Goal: Task Accomplishment & Management: Manage account settings

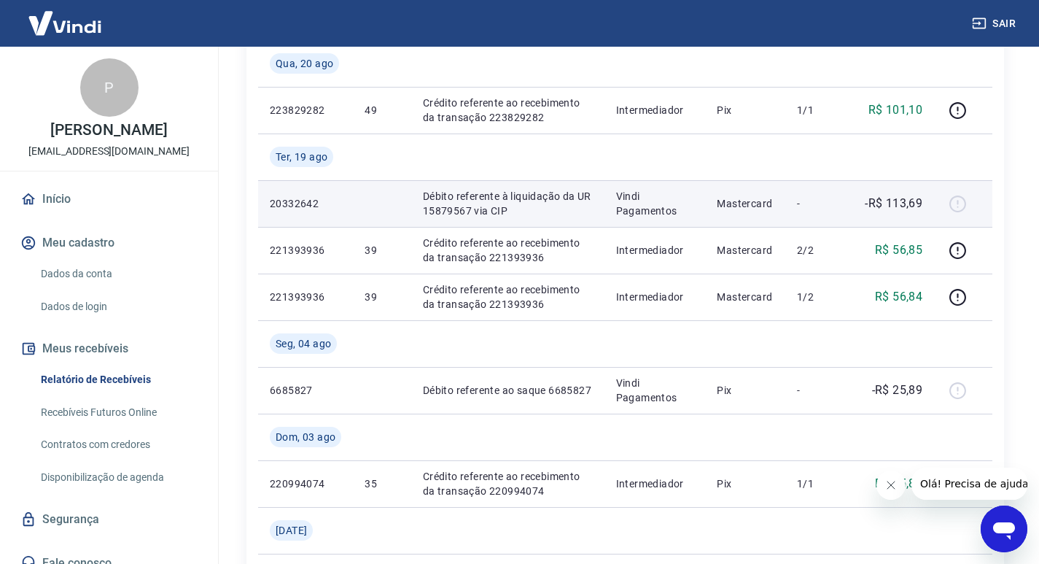
scroll to position [365, 0]
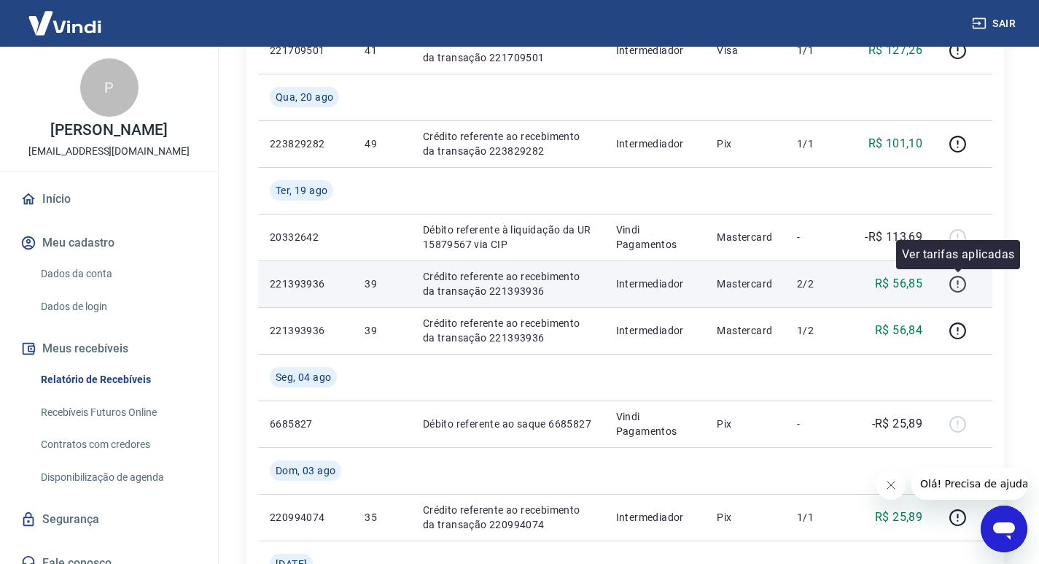
click at [955, 282] on icon "button" at bounding box center [958, 284] width 18 height 18
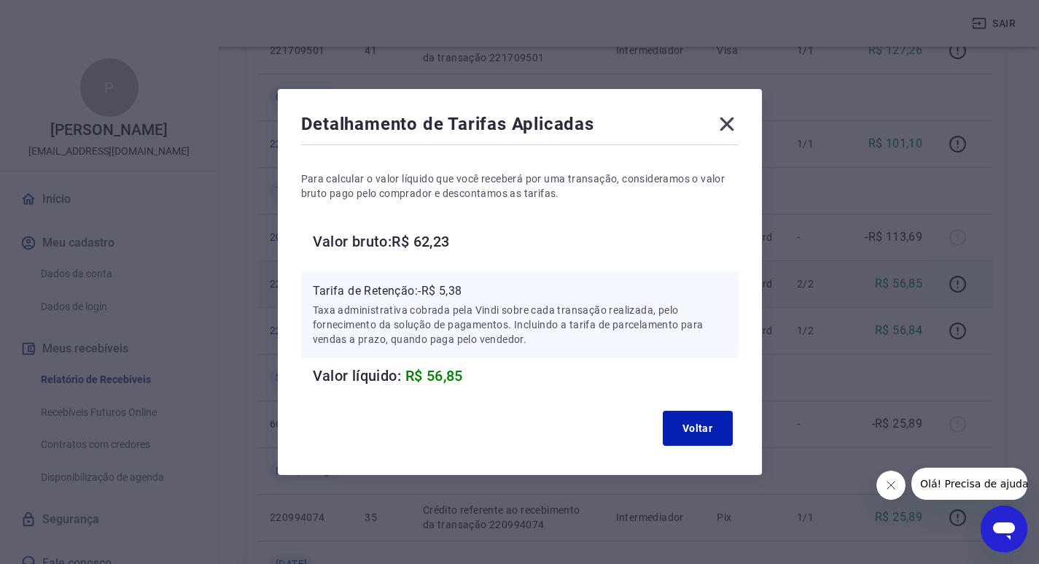
click at [723, 123] on icon at bounding box center [727, 123] width 23 height 23
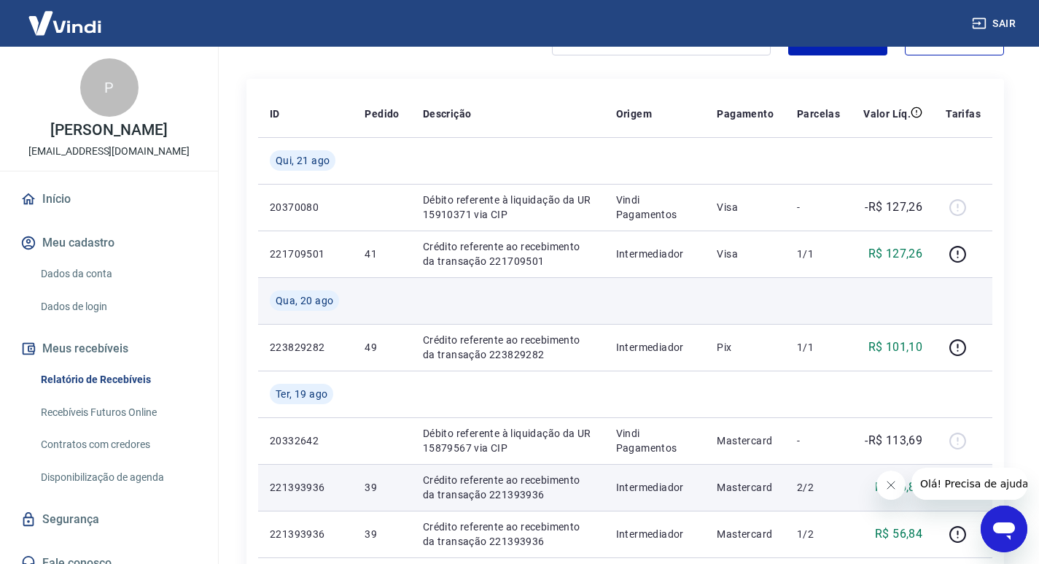
scroll to position [146, 0]
